Goal: Use online tool/utility: Utilize a website feature to perform a specific function

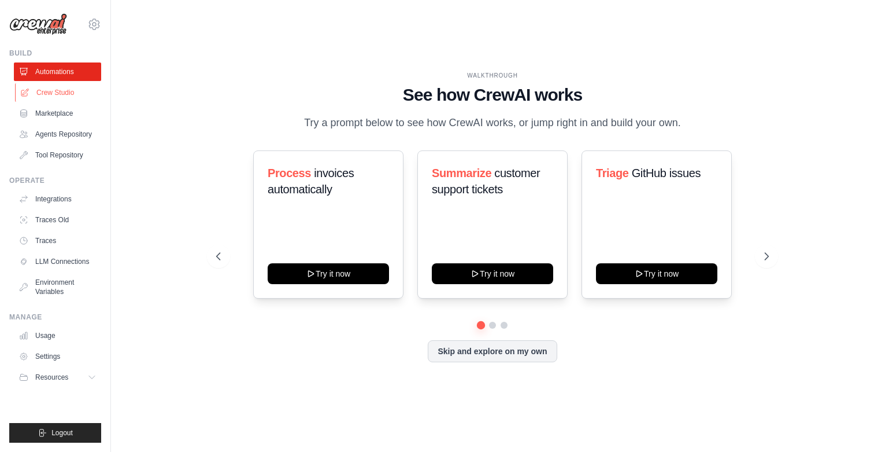
click at [62, 95] on link "Crew Studio" at bounding box center [58, 92] width 87 height 19
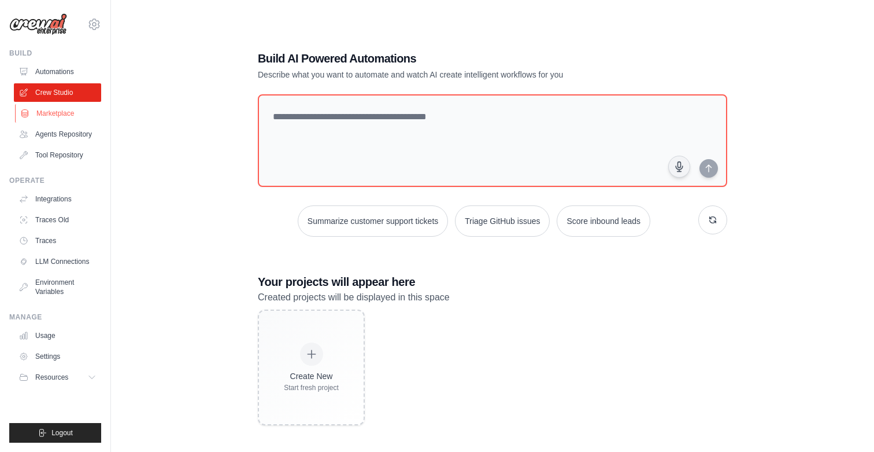
click at [61, 116] on link "Marketplace" at bounding box center [58, 113] width 87 height 19
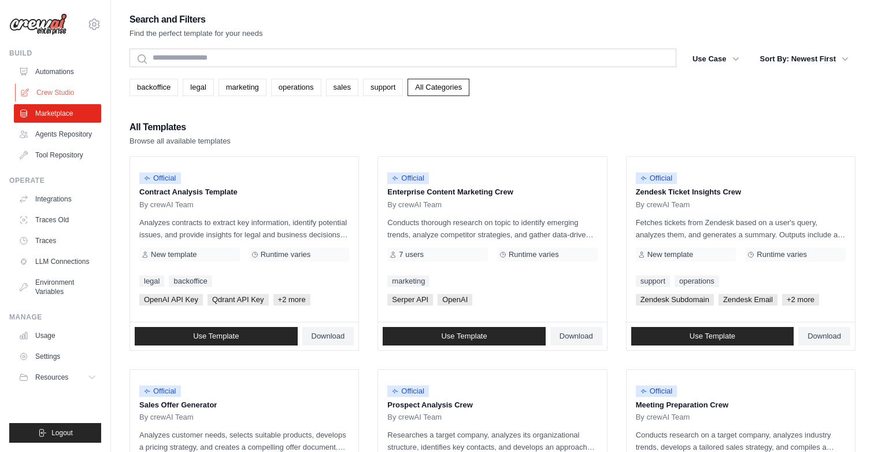
click at [56, 84] on link "Crew Studio" at bounding box center [58, 92] width 87 height 19
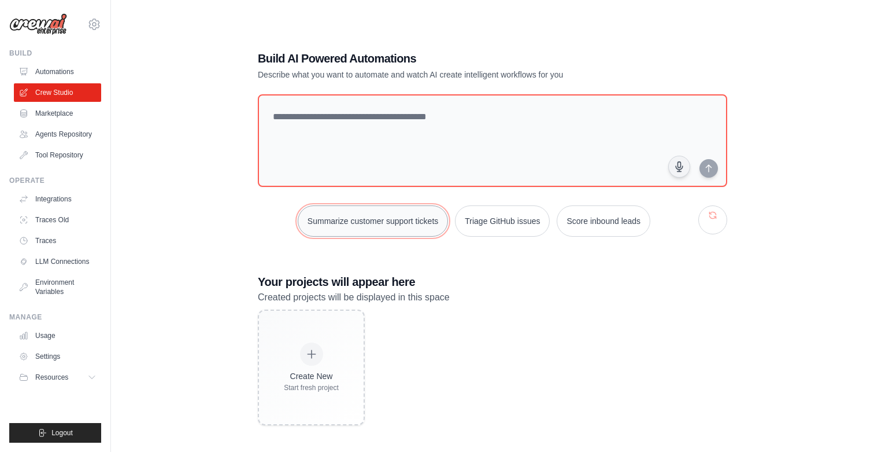
click at [375, 227] on button "Summarize customer support tickets" at bounding box center [373, 220] width 150 height 31
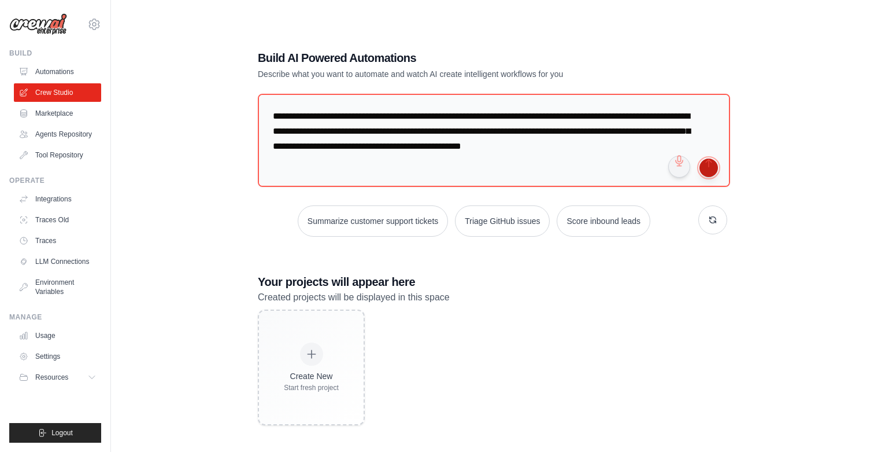
click at [715, 165] on button "submit" at bounding box center [709, 167] width 19 height 19
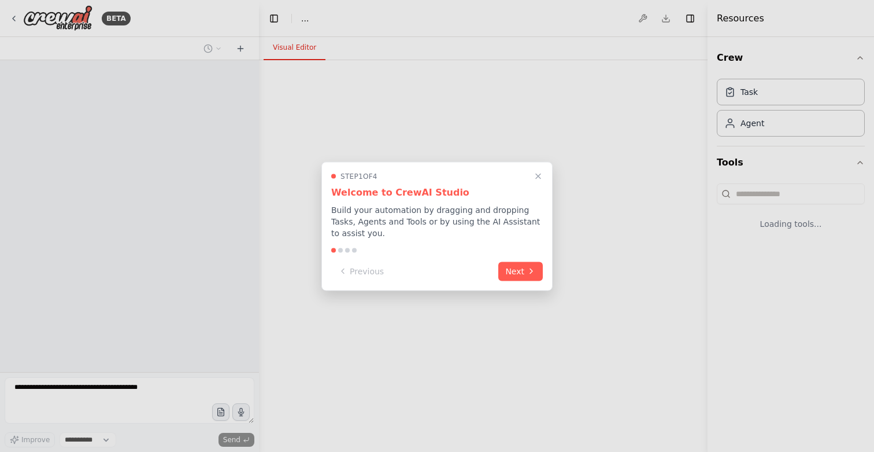
select select "****"
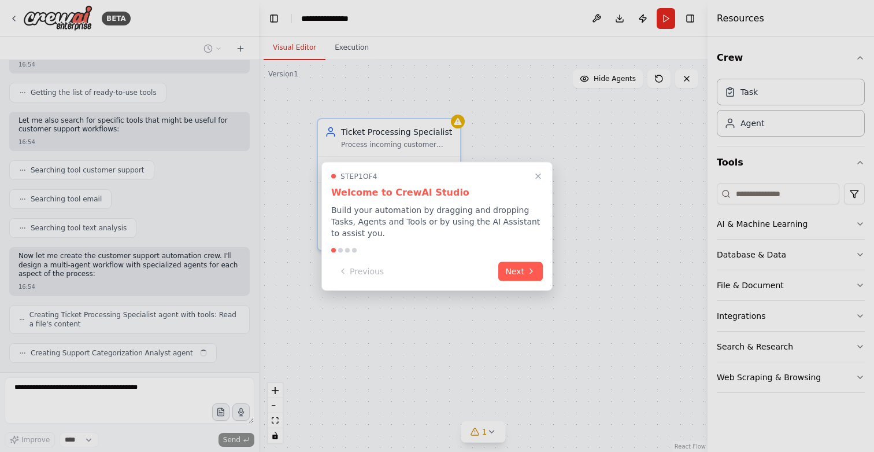
scroll to position [170, 0]
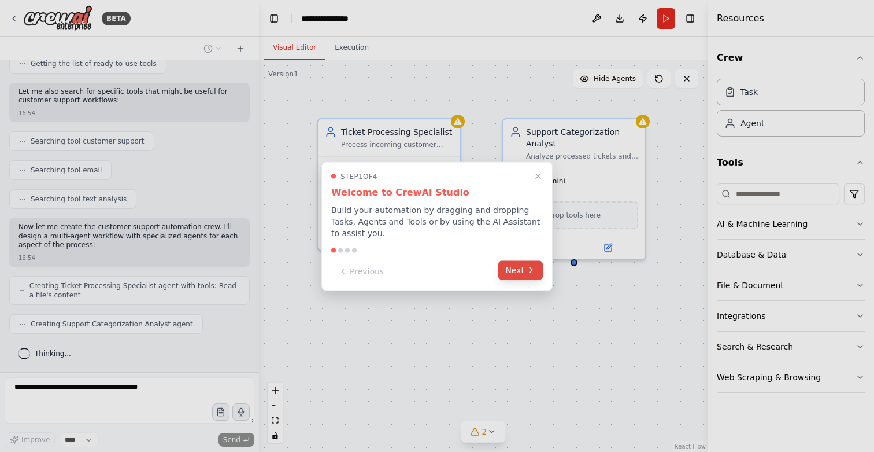
click at [530, 266] on icon at bounding box center [531, 269] width 9 height 9
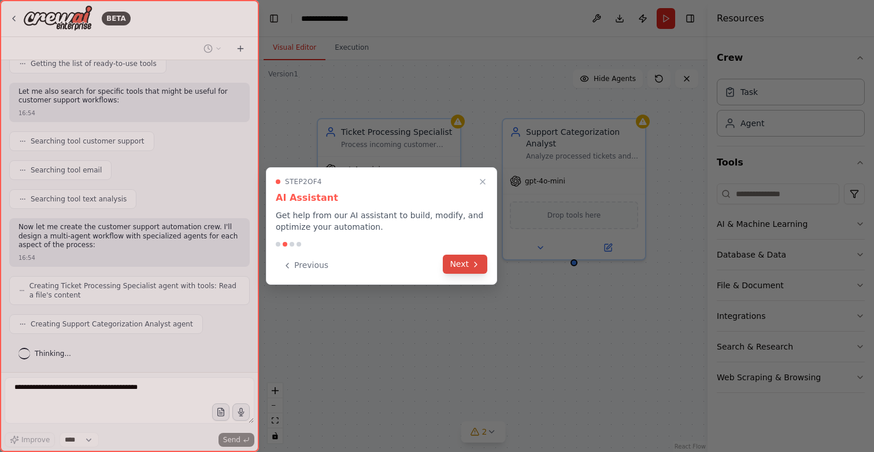
scroll to position [199, 0]
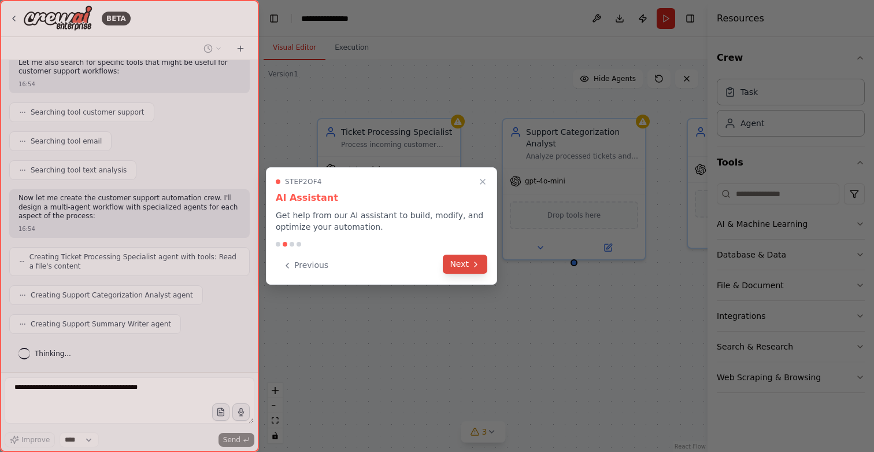
click at [474, 264] on icon at bounding box center [475, 264] width 9 height 9
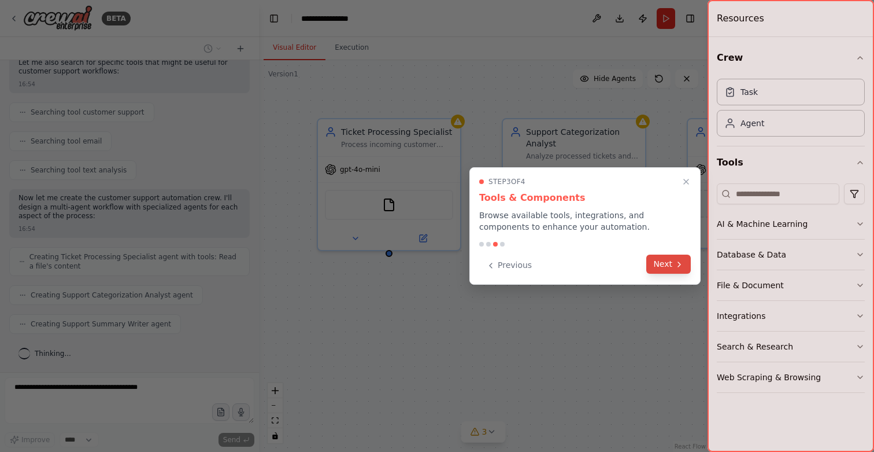
click at [678, 268] on button "Next" at bounding box center [668, 263] width 45 height 19
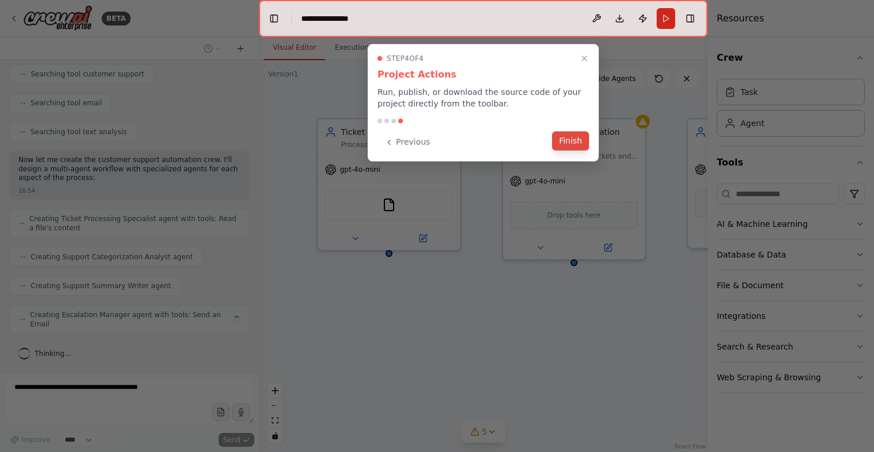
scroll to position [228, 0]
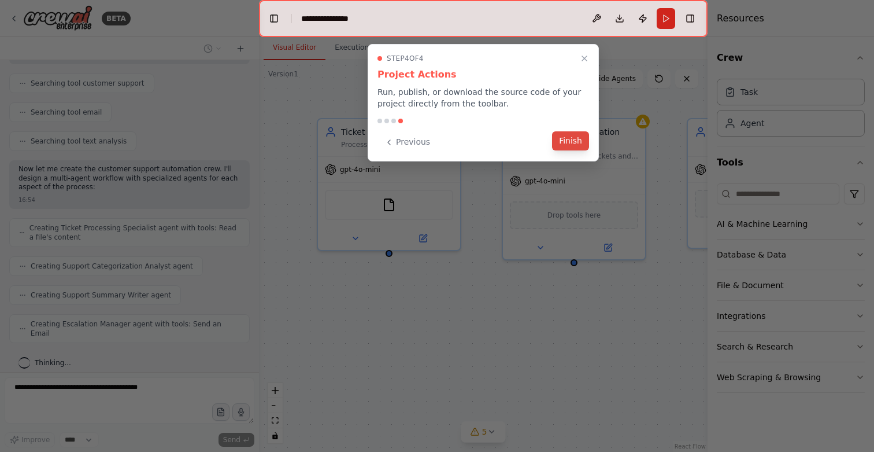
click at [578, 140] on button "Finish" at bounding box center [570, 140] width 37 height 19
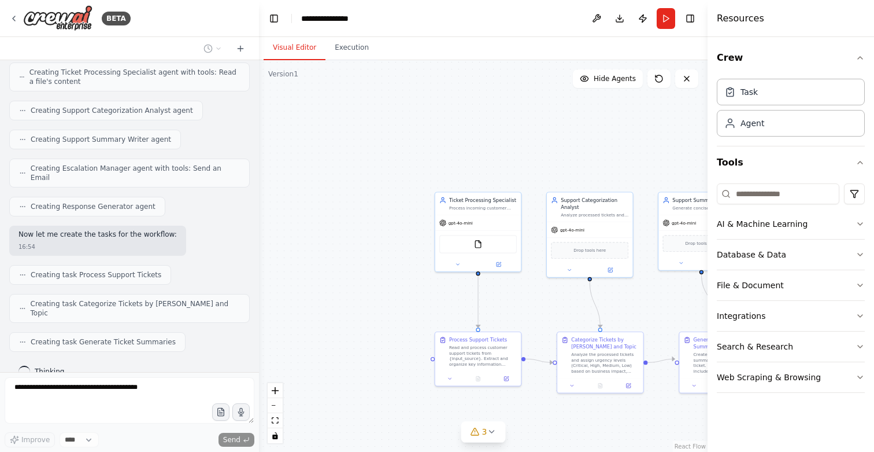
scroll to position [412, 0]
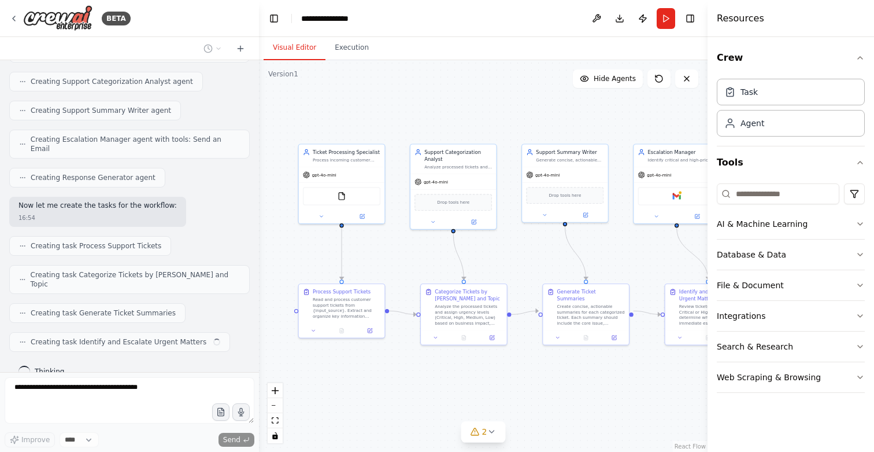
drag, startPoint x: 435, startPoint y: 304, endPoint x: 296, endPoint y: 256, distance: 147.4
click at [296, 256] on div ".deletable-edge-delete-btn { width: 20px; height: 20px; border: 0px solid #ffff…" at bounding box center [483, 255] width 449 height 391
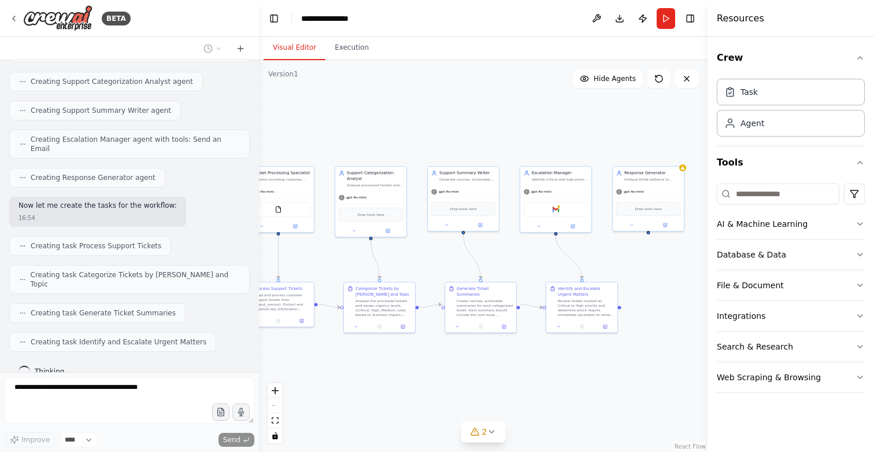
scroll to position [450, 0]
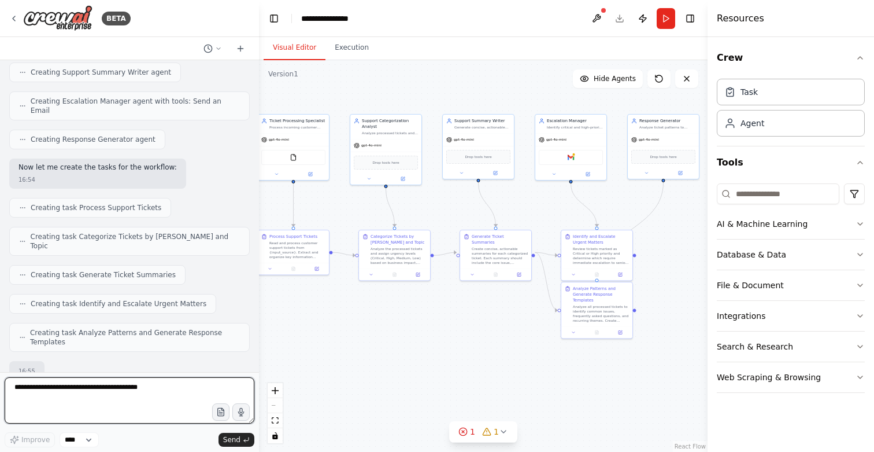
drag, startPoint x: 608, startPoint y: 382, endPoint x: 527, endPoint y: 313, distance: 105.9
click at [527, 313] on div ".deletable-edge-delete-btn { width: 20px; height: 20px; border: 0px solid #ffff…" at bounding box center [483, 255] width 449 height 391
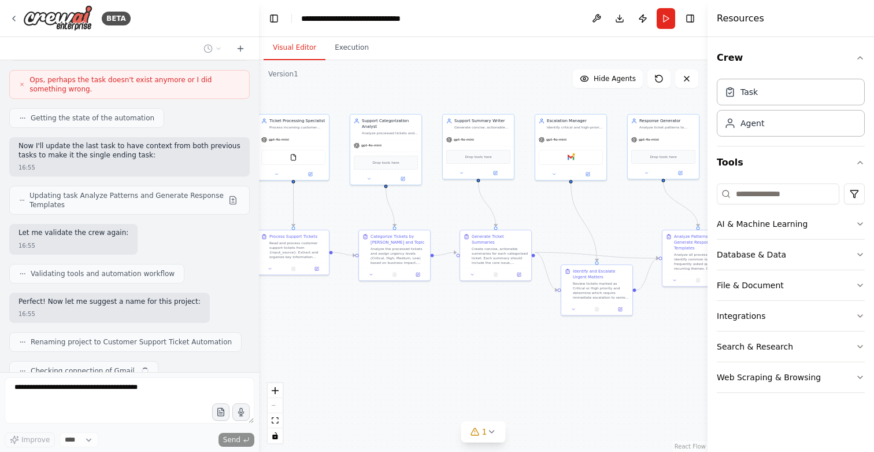
scroll to position [887, 0]
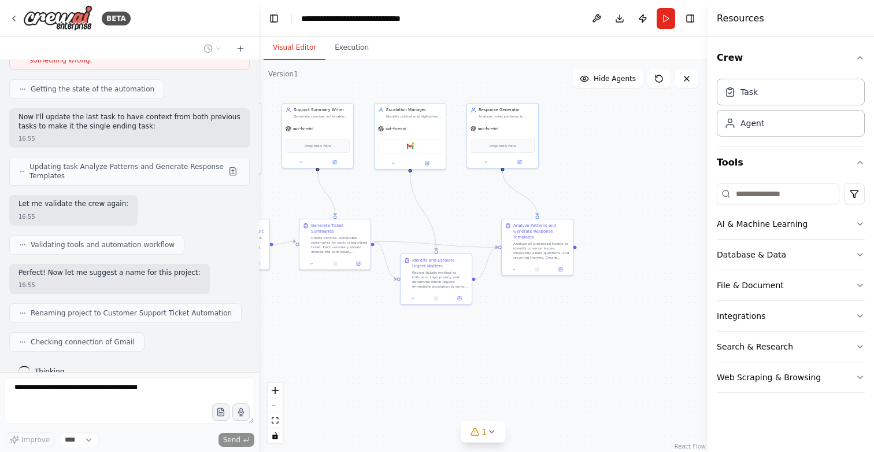
drag, startPoint x: 630, startPoint y: 379, endPoint x: 469, endPoint y: 367, distance: 161.1
click at [469, 367] on div ".deletable-edge-delete-btn { width: 20px; height: 20px; border: 0px solid #ffff…" at bounding box center [483, 255] width 449 height 391
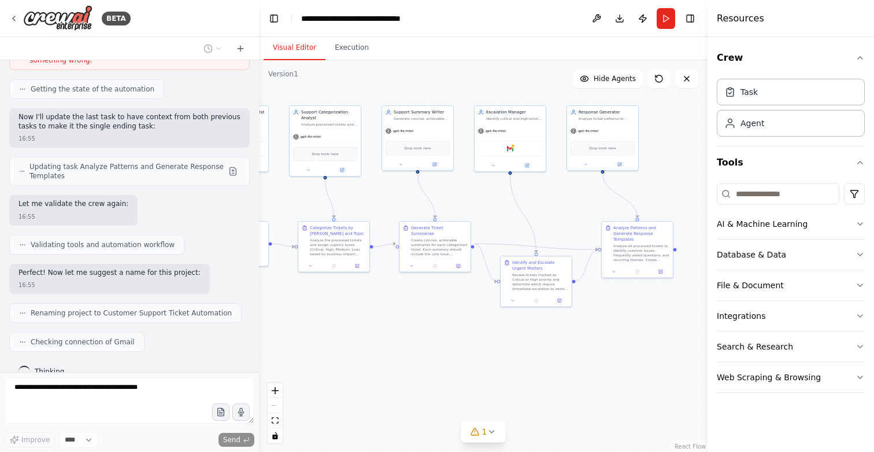
drag, startPoint x: 417, startPoint y: 359, endPoint x: 517, endPoint y: 361, distance: 100.0
click at [517, 361] on div ".deletable-edge-delete-btn { width: 20px; height: 20px; border: 0px solid #ffff…" at bounding box center [483, 255] width 449 height 391
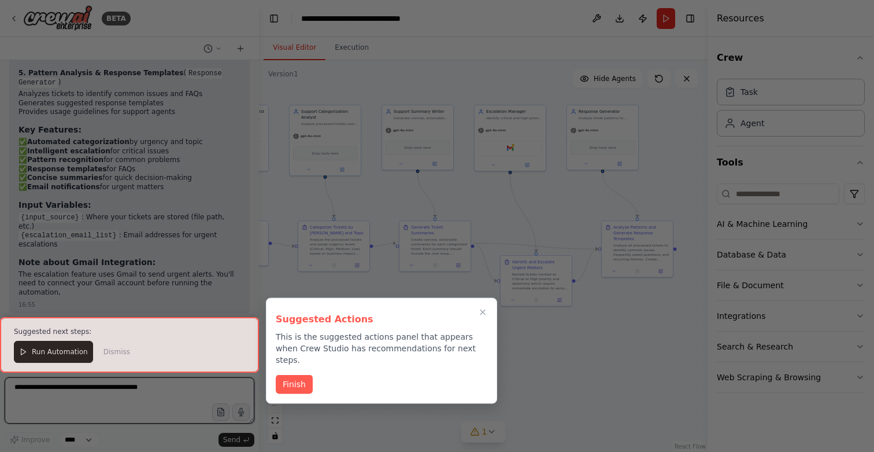
scroll to position [1459, 0]
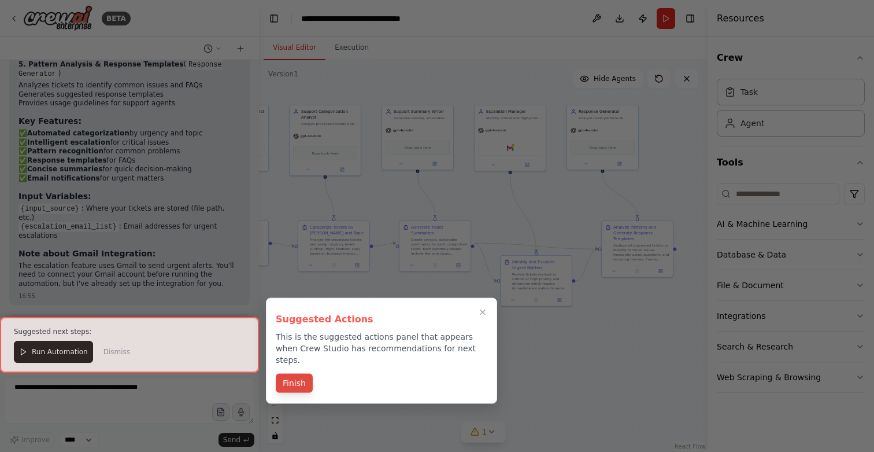
click at [299, 373] on button "Finish" at bounding box center [294, 382] width 37 height 19
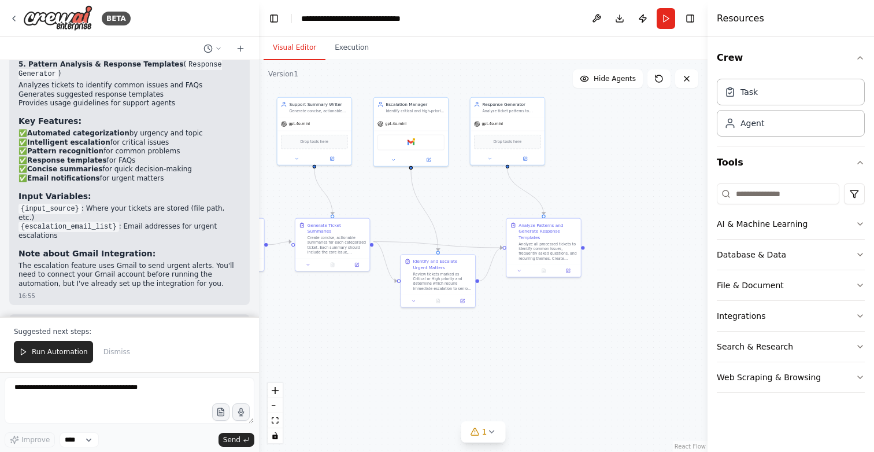
drag, startPoint x: 602, startPoint y: 341, endPoint x: 505, endPoint y: 345, distance: 96.7
click at [505, 345] on div ".deletable-edge-delete-btn { width: 20px; height: 20px; border: 0px solid #ffff…" at bounding box center [483, 255] width 449 height 391
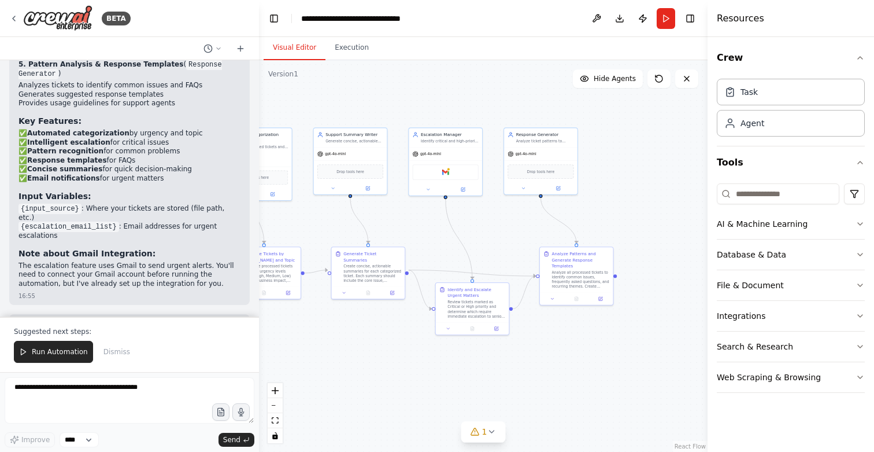
drag, startPoint x: 473, startPoint y: 219, endPoint x: 540, endPoint y: 278, distance: 88.9
click at [540, 278] on div ".deletable-edge-delete-btn { width: 20px; height: 20px; border: 0px solid #ffff…" at bounding box center [483, 255] width 449 height 391
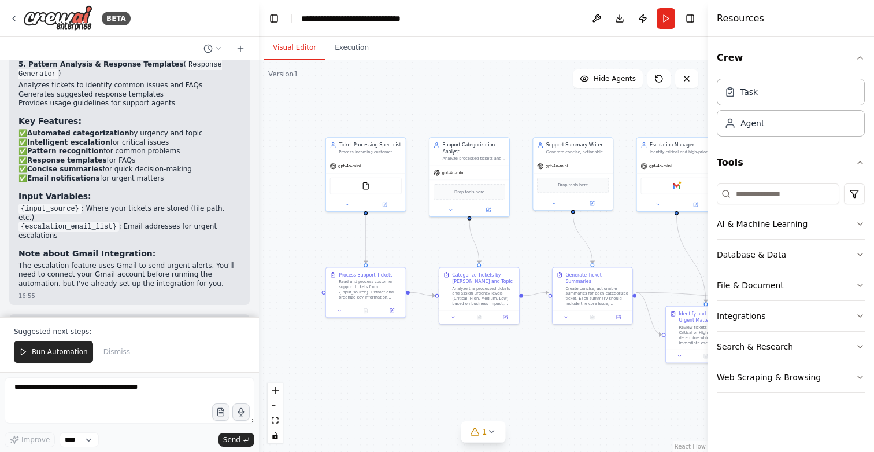
drag, startPoint x: 328, startPoint y: 249, endPoint x: 531, endPoint y: 237, distance: 203.3
click at [531, 238] on div ".deletable-edge-delete-btn { width: 20px; height: 20px; border: 0px solid #ffff…" at bounding box center [483, 255] width 449 height 391
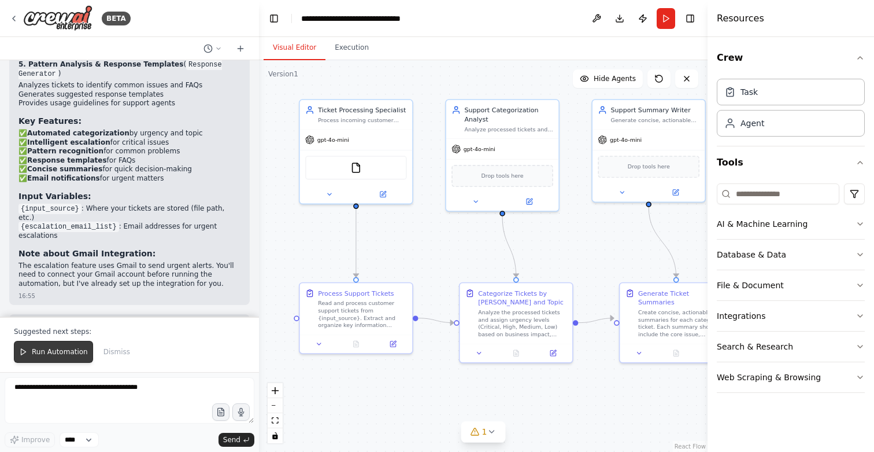
click at [69, 353] on span "Run Automation" at bounding box center [60, 351] width 56 height 9
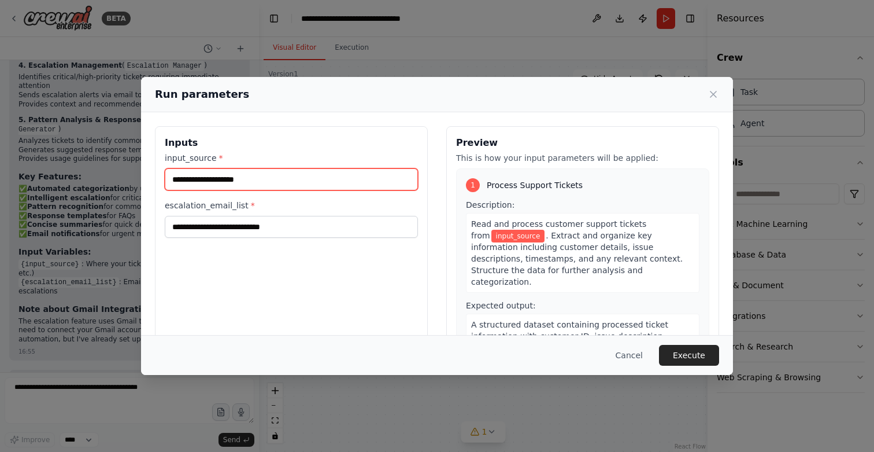
click at [225, 184] on input "input_source *" at bounding box center [291, 179] width 253 height 22
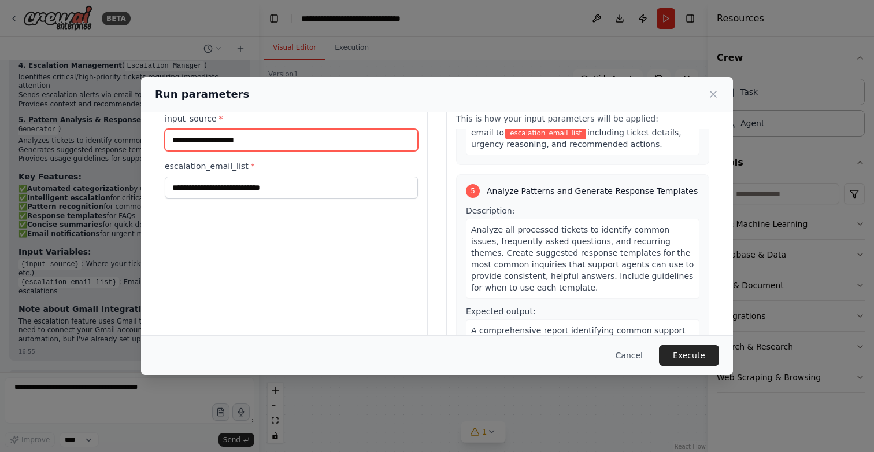
scroll to position [79, 0]
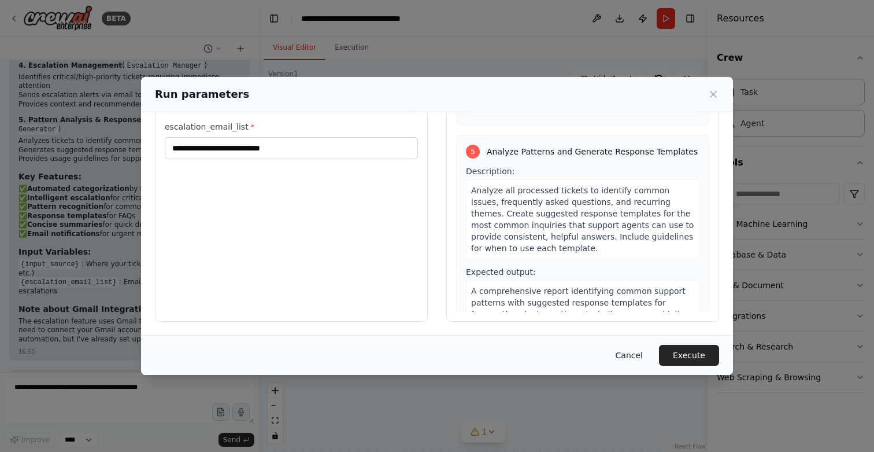
click at [630, 356] on button "Cancel" at bounding box center [629, 355] width 46 height 21
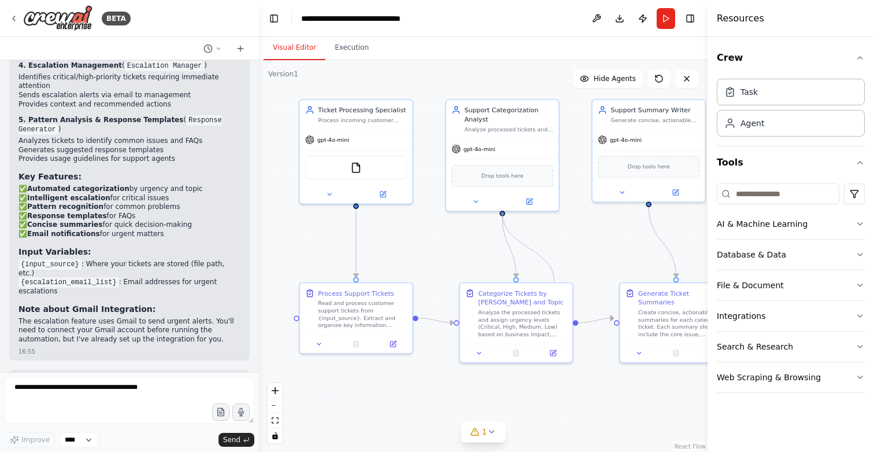
drag, startPoint x: 503, startPoint y: 212, endPoint x: 554, endPoint y: 279, distance: 84.6
click at [554, 280] on div "Ticket Processing Specialist Process incoming customer support tickets from {in…" at bounding box center [430, 208] width 355 height 310
drag, startPoint x: 502, startPoint y: 213, endPoint x: 545, endPoint y: 286, distance: 84.5
click at [545, 286] on div "Ticket Processing Specialist Process incoming customer support tickets from {in…" at bounding box center [430, 208] width 355 height 310
drag, startPoint x: 502, startPoint y: 213, endPoint x: 518, endPoint y: 278, distance: 66.2
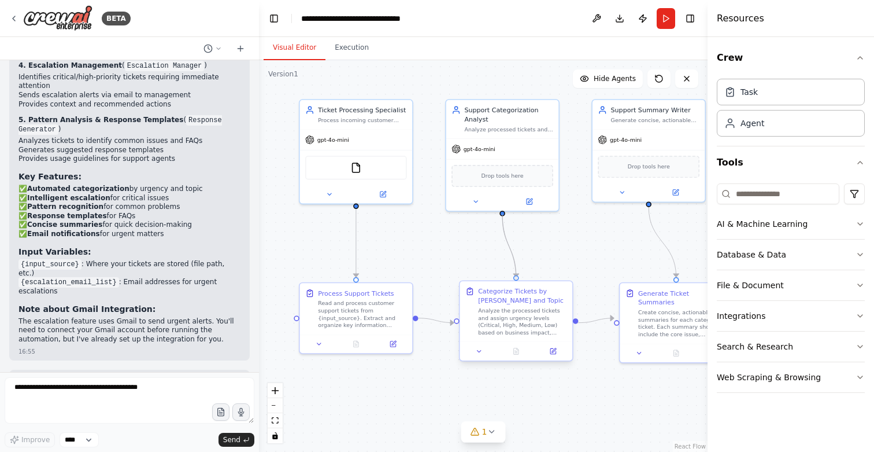
click at [518, 278] on div "Ticket Processing Specialist Process incoming customer support tickets from {in…" at bounding box center [430, 208] width 355 height 310
click at [608, 208] on div ".deletable-edge-delete-btn { width: 20px; height: 20px; border: 0px solid #ffff…" at bounding box center [430, 208] width 355 height 310
